Goal: Information Seeking & Learning: Find specific fact

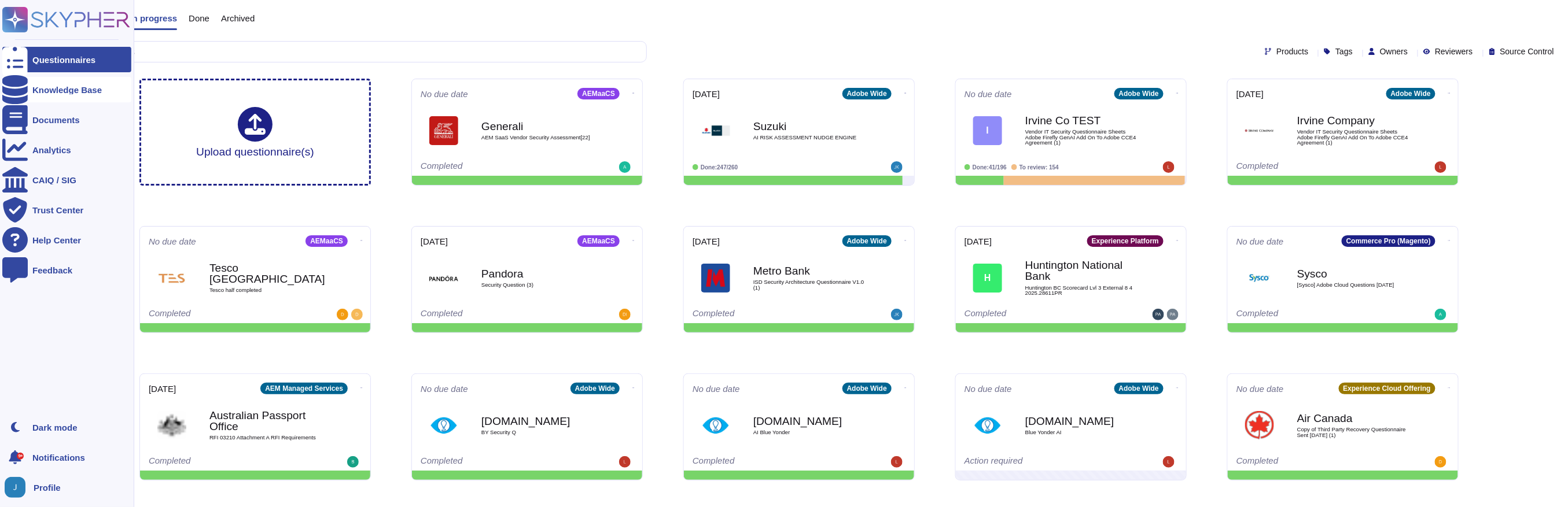
click at [24, 89] on div at bounding box center [15, 90] width 25 height 25
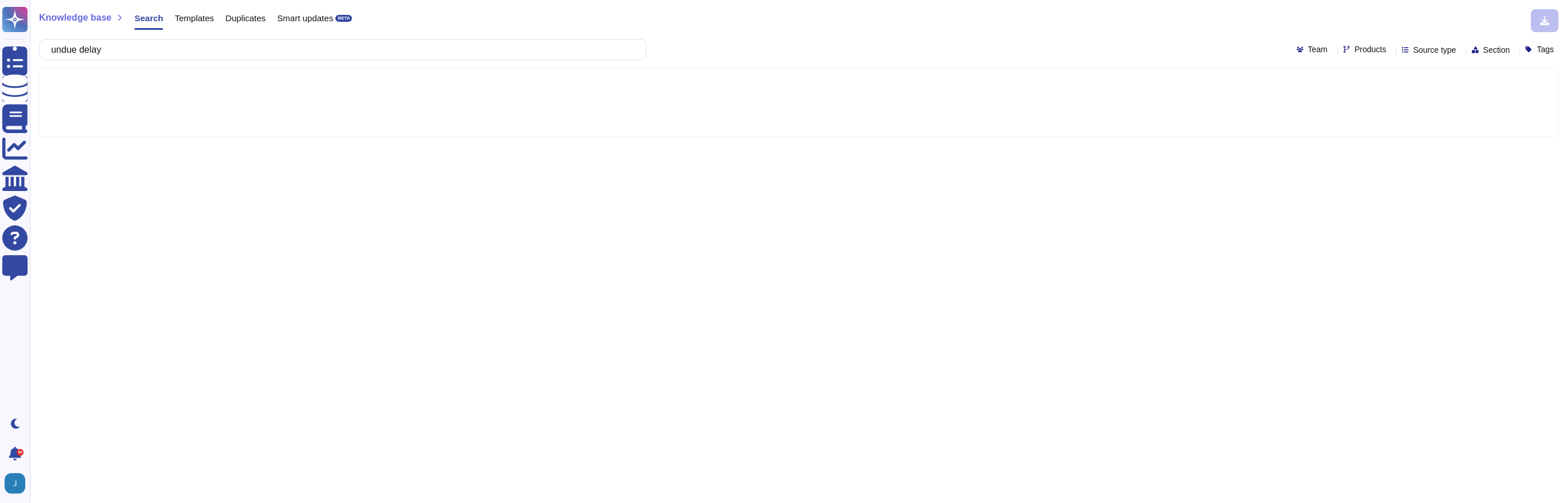
type input "undue delay"
click at [210, 57] on input "undue delay" at bounding box center [340, 50] width 589 height 20
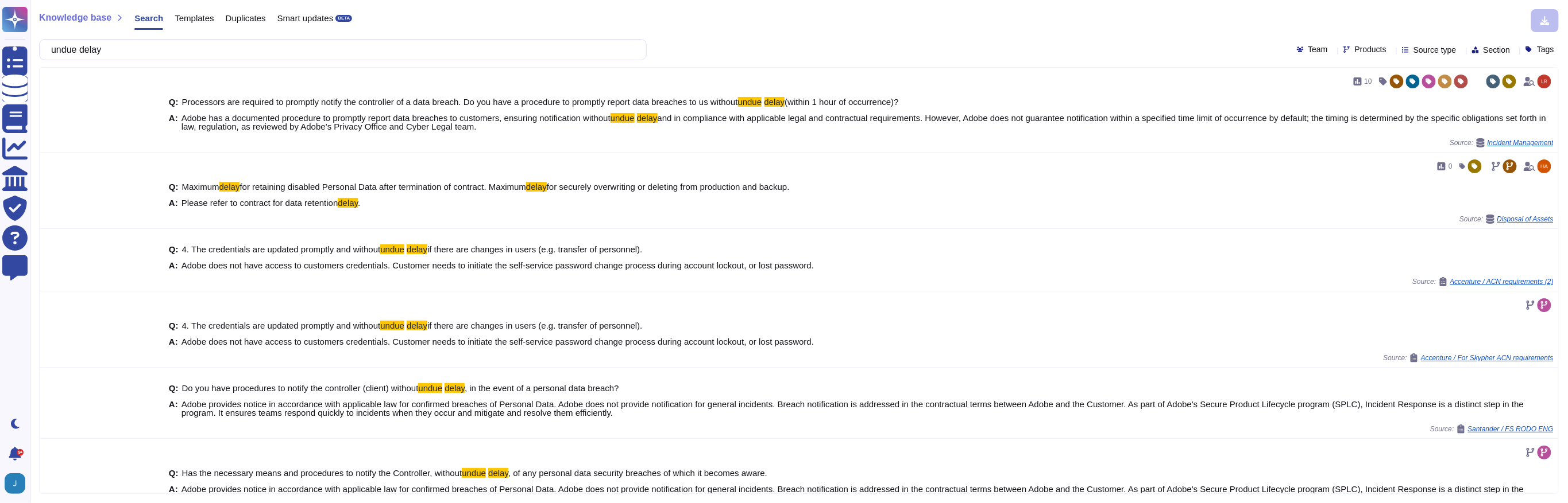
click at [210, 57] on input "undue delay" at bounding box center [340, 50] width 589 height 20
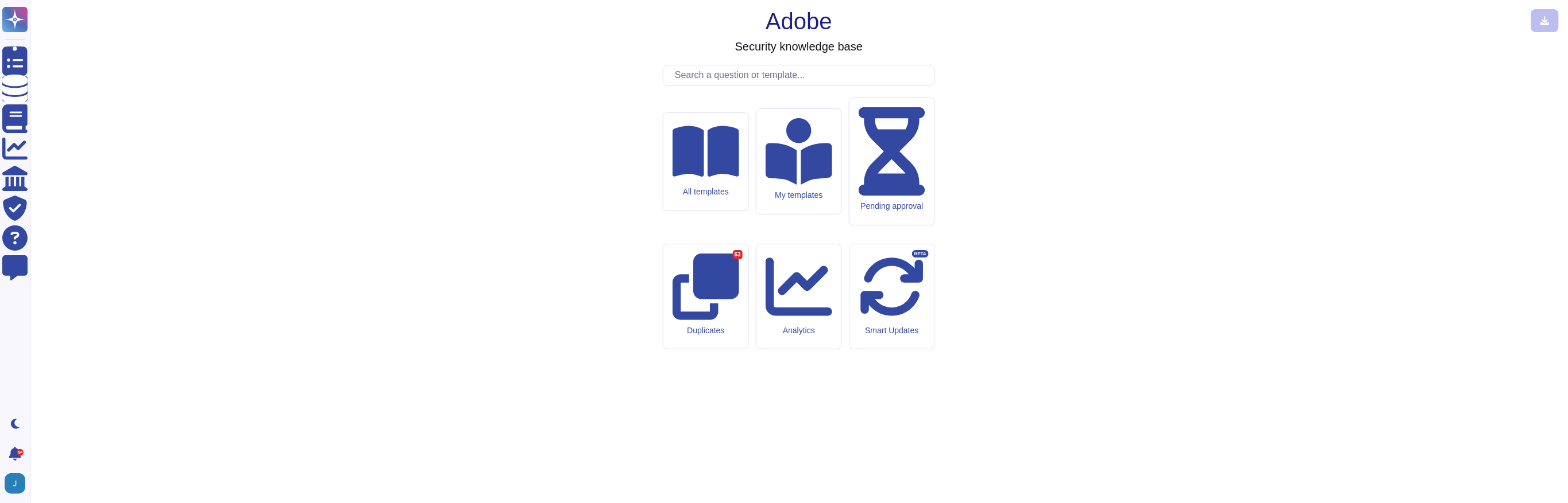
click at [204, 24] on div "Adobe Security knowledge base All templates My templates Pending approval Dupli…" at bounding box center [799, 252] width 1520 height 485
click at [694, 85] on input "text" at bounding box center [802, 76] width 265 height 20
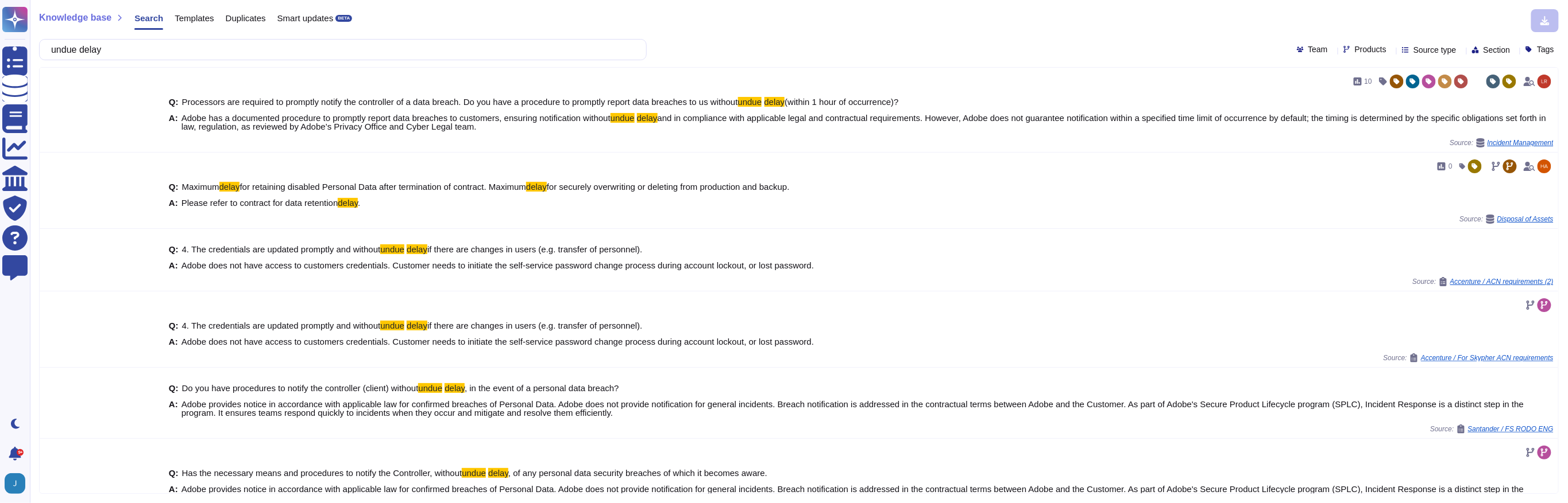
click at [183, 24] on div "Templates" at bounding box center [188, 21] width 50 height 23
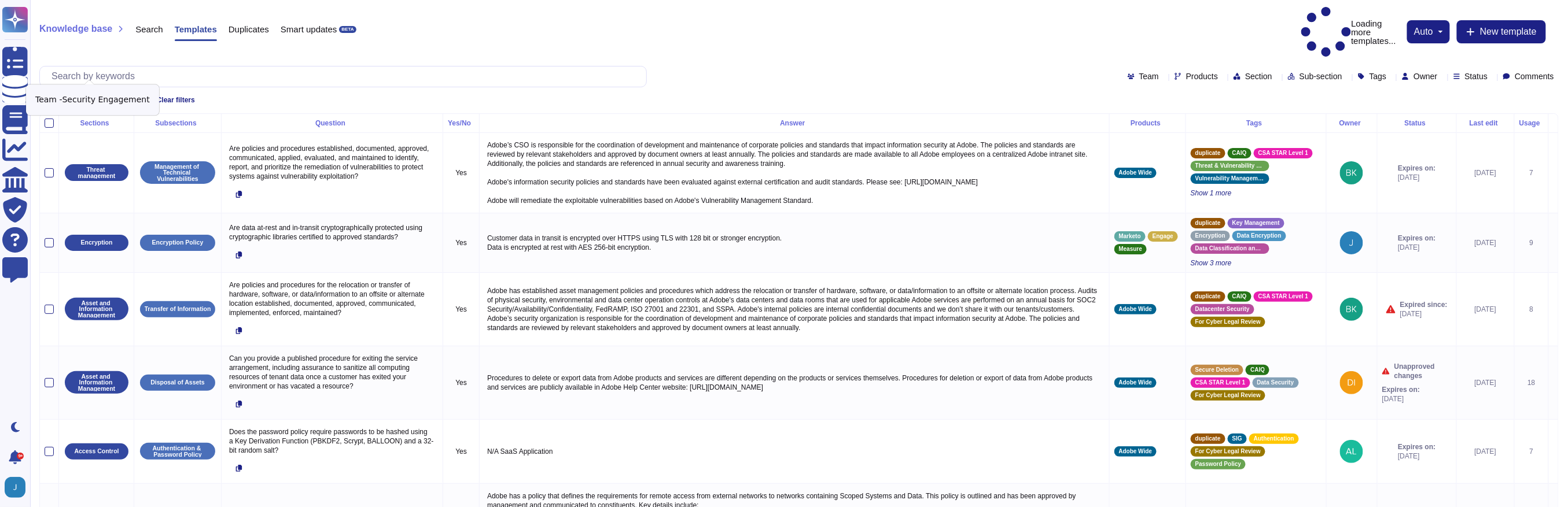
click at [132, 97] on icon at bounding box center [130, 100] width 7 height 7
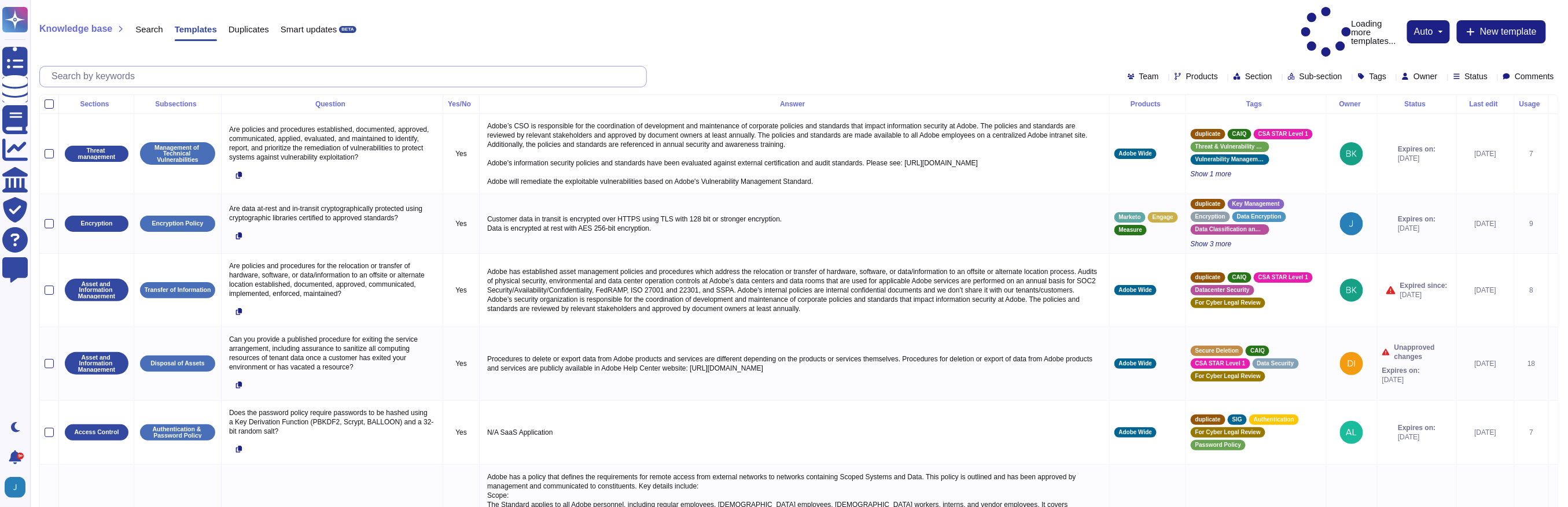
click at [134, 67] on input "text" at bounding box center [345, 77] width 601 height 20
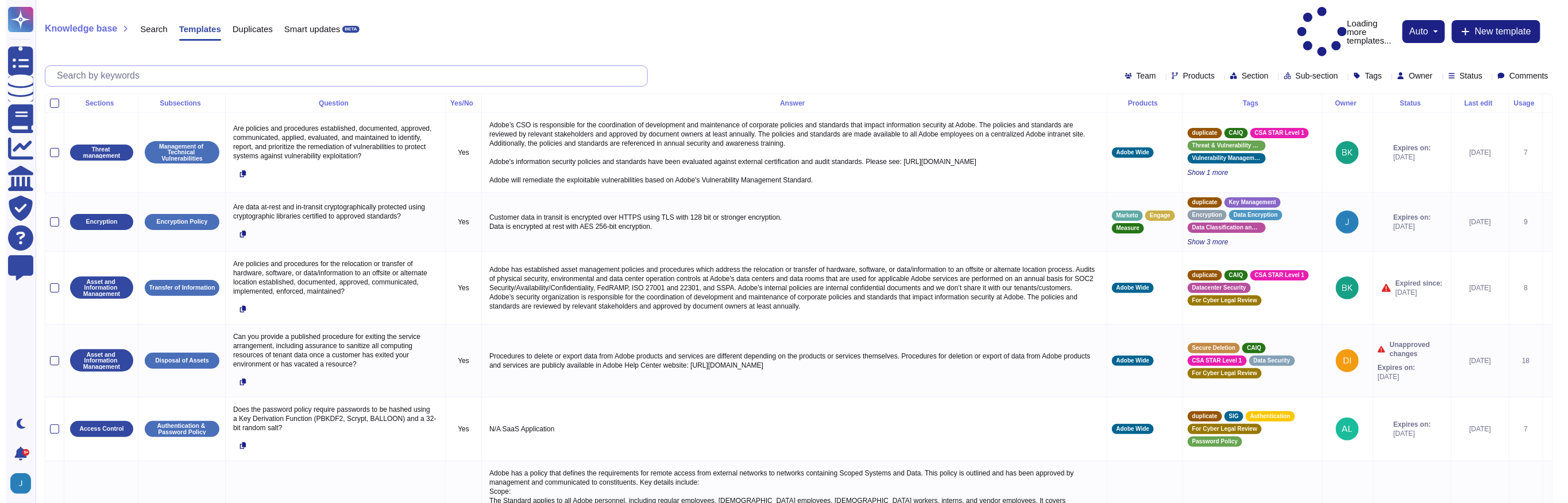
paste input "undue delay"
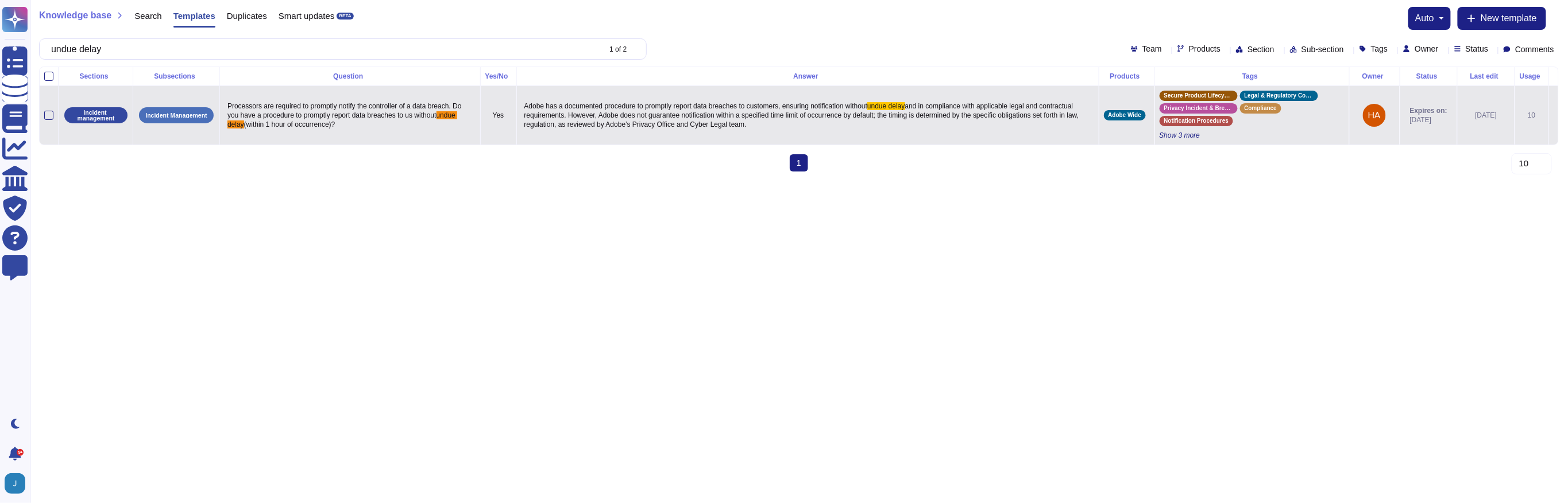
type input "undue delay"
click at [1053, 123] on p "Adobe has a documented procedure to promptly report data breaches to customers,…" at bounding box center [807, 115] width 572 height 33
type textarea "Adobe has a documented procedure to promptly report data breaches to customers,…"
click at [1008, 119] on textarea "Adobe has a documented procedure to promptly report data breaches to customers,…" at bounding box center [806, 118] width 570 height 39
click at [1008, 119] on textarea "Adobe has a documented procedure to promptly report data breaches to customers,…" at bounding box center [806, 118] width 570 height 39
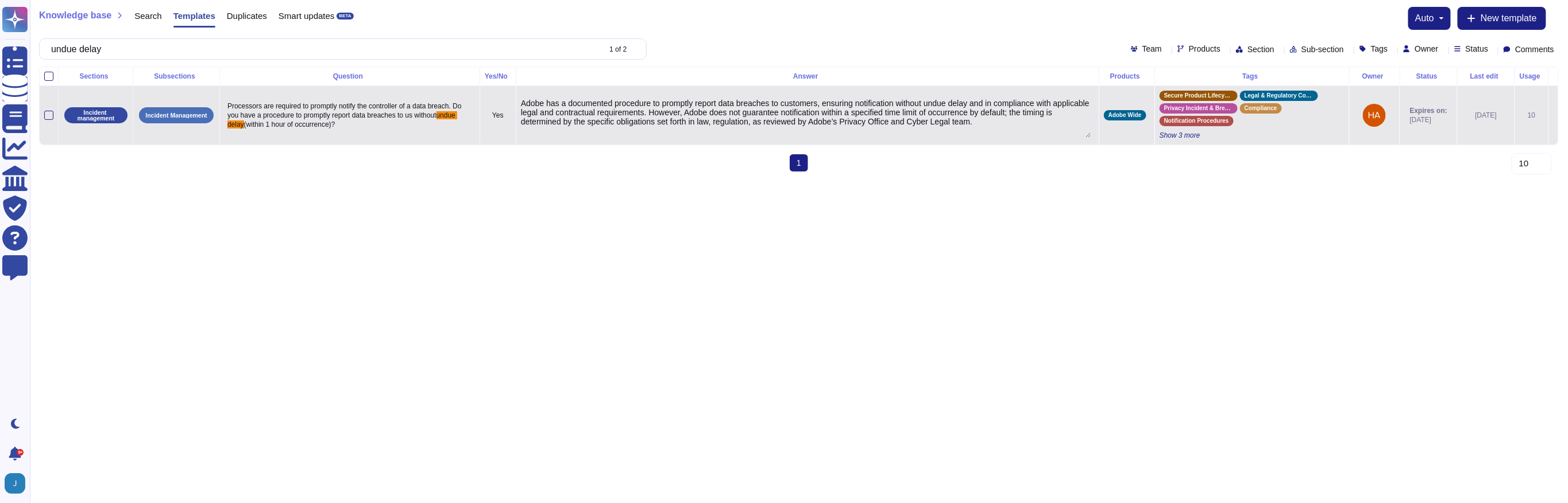
click at [1008, 119] on textarea "Adobe has a documented procedure to promptly report data breaches to customers,…" at bounding box center [806, 118] width 570 height 39
click at [155, 50] on input "undue delay" at bounding box center [322, 49] width 554 height 20
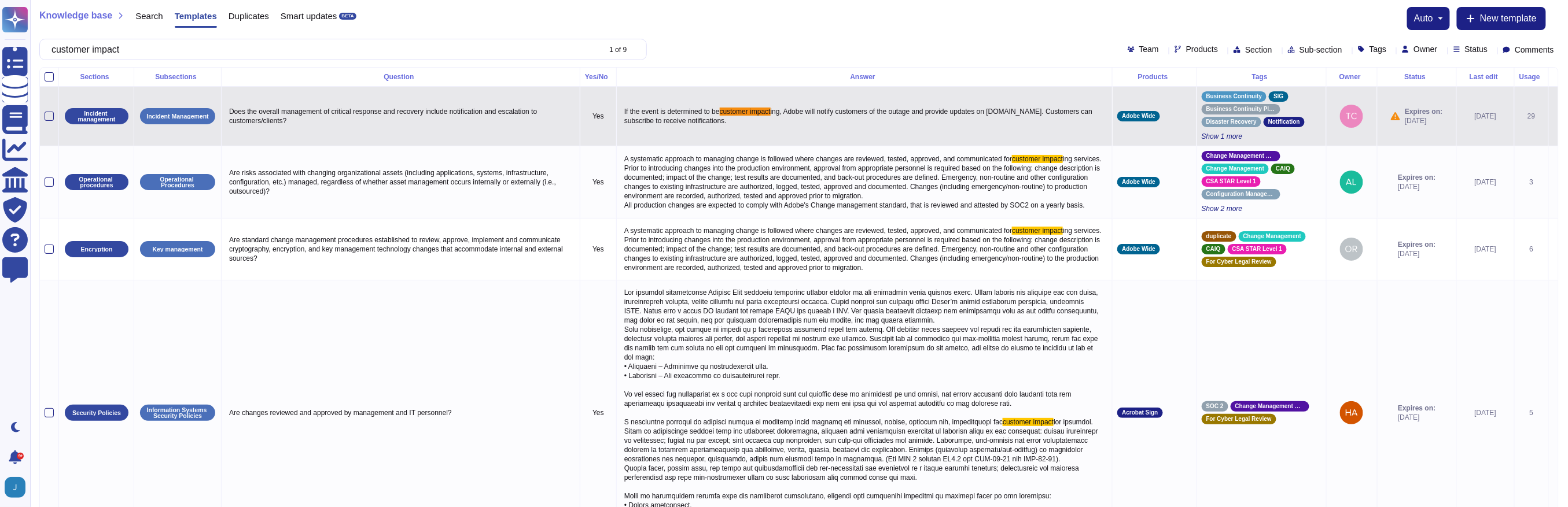
type input "customer impact"
click at [770, 111] on span "customer impact" at bounding box center [745, 112] width 51 height 8
type textarea "If the event is determined to be customer impacting, Adobe will notify customer…"
click at [778, 111] on textarea "If the event is determined to be customer impacting, Adobe will notify customer…" at bounding box center [863, 112] width 484 height 15
